Goal: Navigation & Orientation: Go to known website

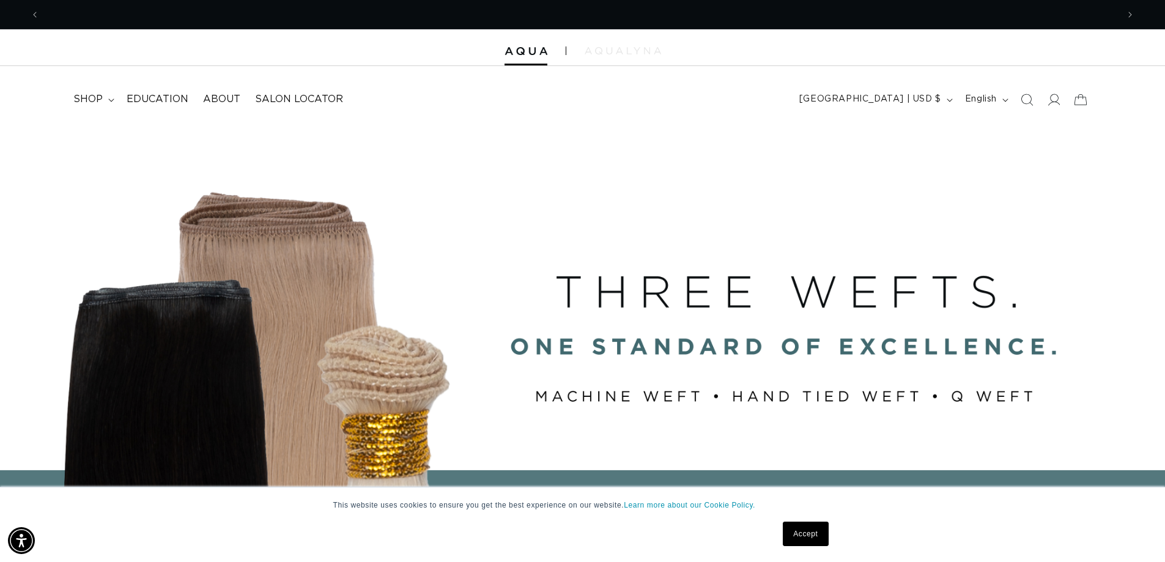
scroll to position [0, 2156]
click at [634, 53] on img at bounding box center [622, 50] width 76 height 7
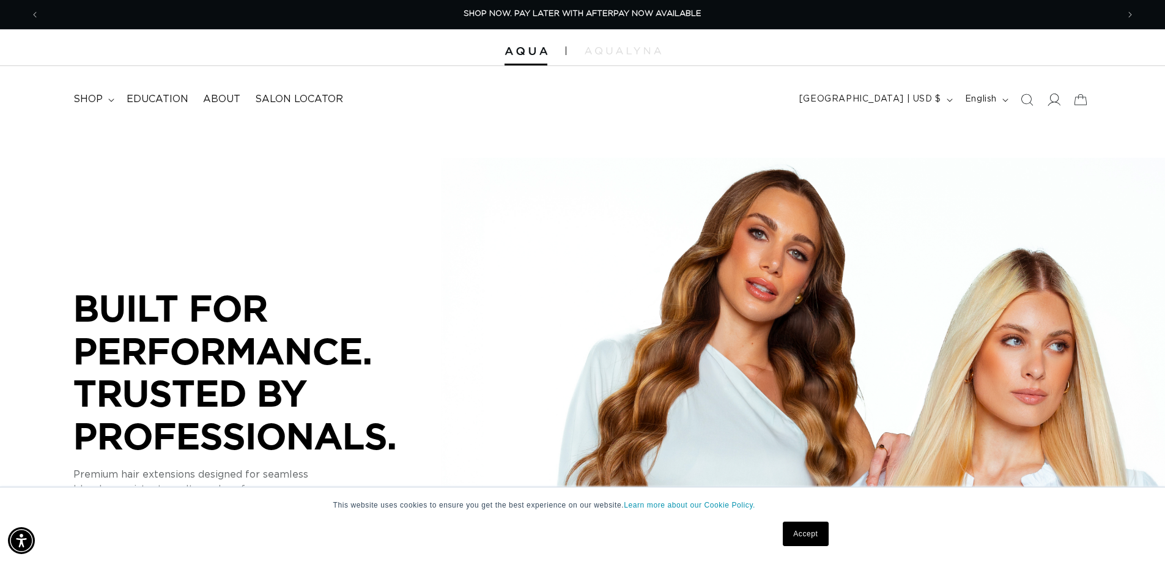
click at [1053, 100] on icon at bounding box center [1053, 99] width 13 height 13
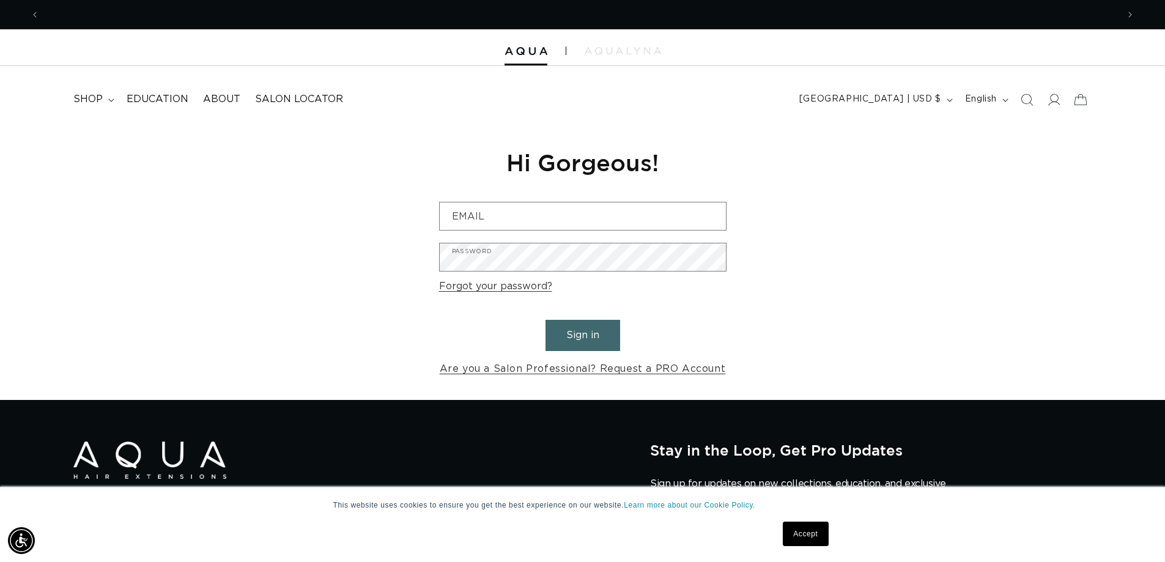
scroll to position [0, 2156]
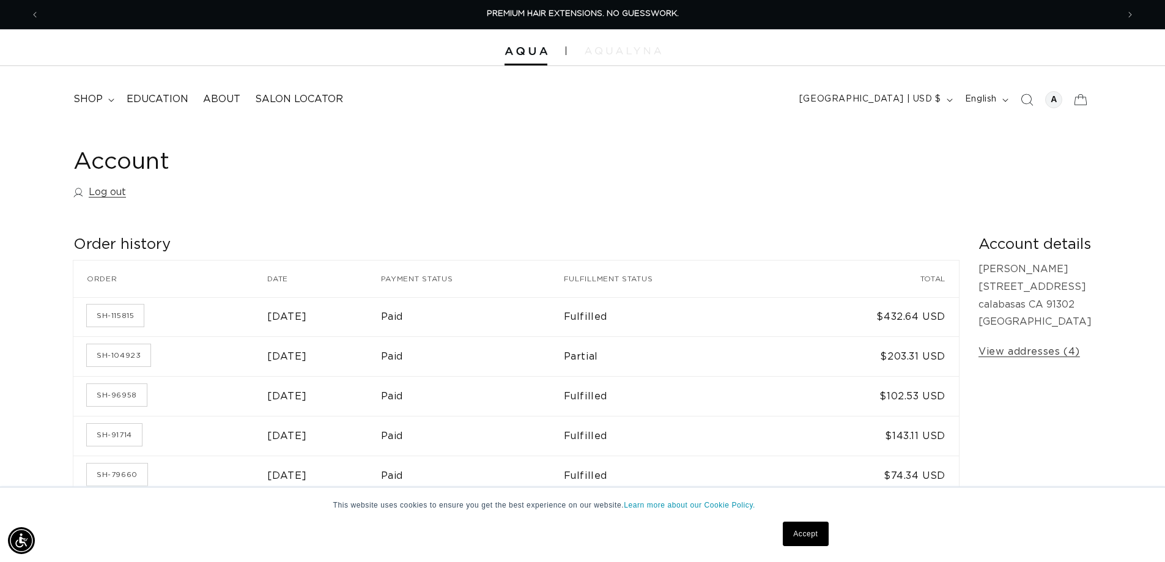
click at [631, 51] on img at bounding box center [622, 50] width 76 height 7
